Goal: Information Seeking & Learning: Learn about a topic

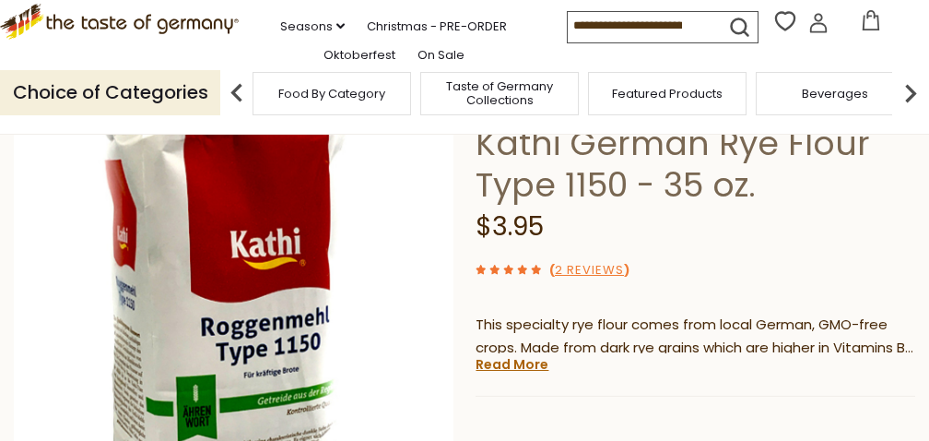
scroll to position [165, 0]
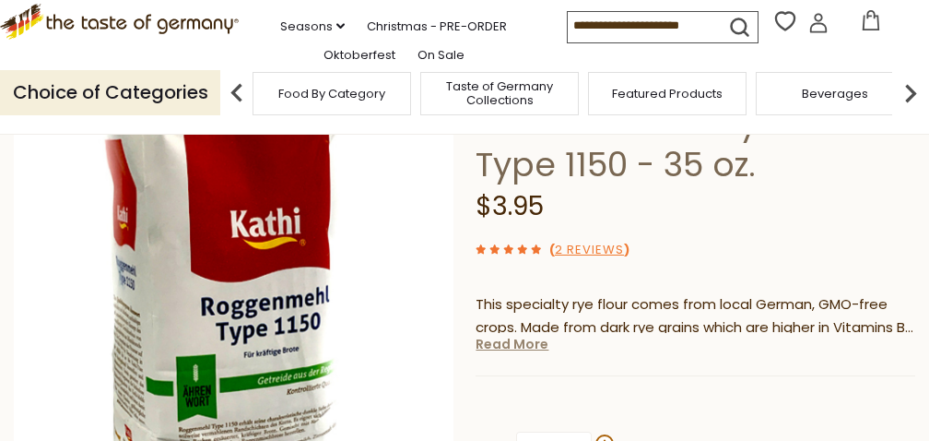
click at [526, 347] on link "Read More" at bounding box center [512, 344] width 73 height 18
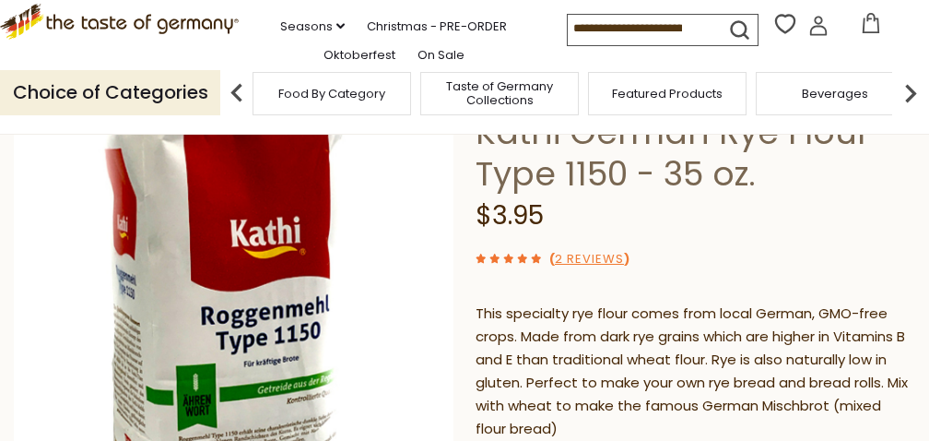
scroll to position [132, 0]
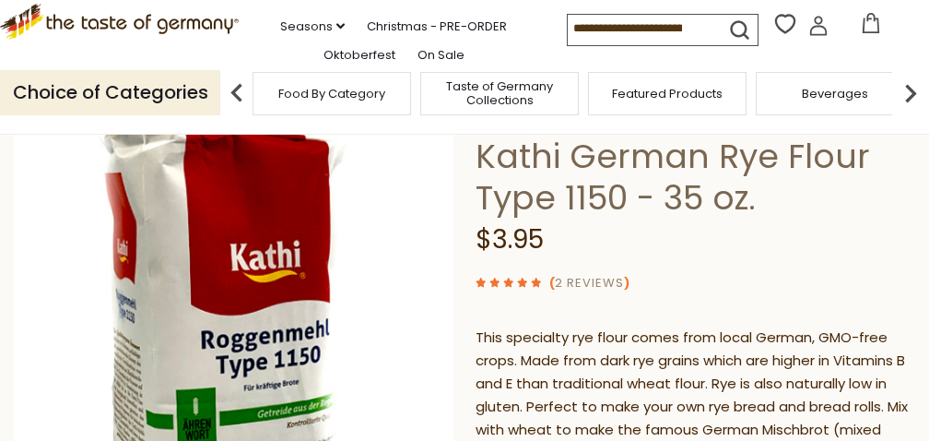
click at [602, 281] on link "2 Reviews" at bounding box center [589, 283] width 69 height 19
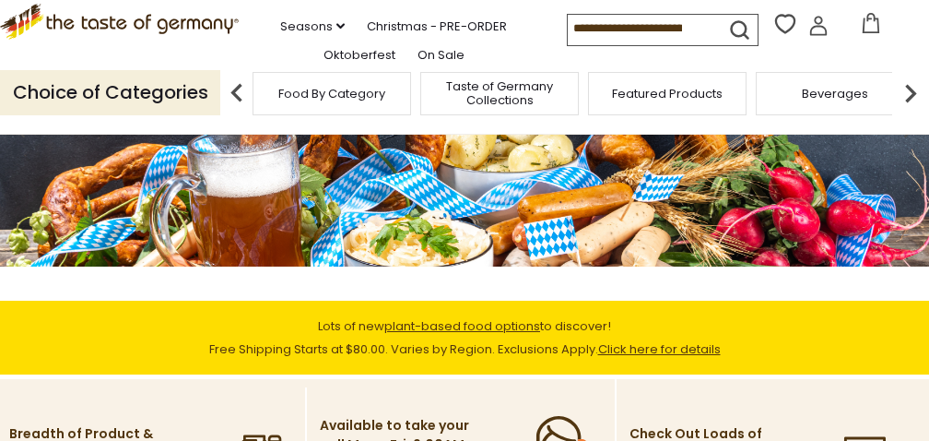
scroll to position [191, 0]
